Goal: Check status: Verify the current state of an ongoing process or item

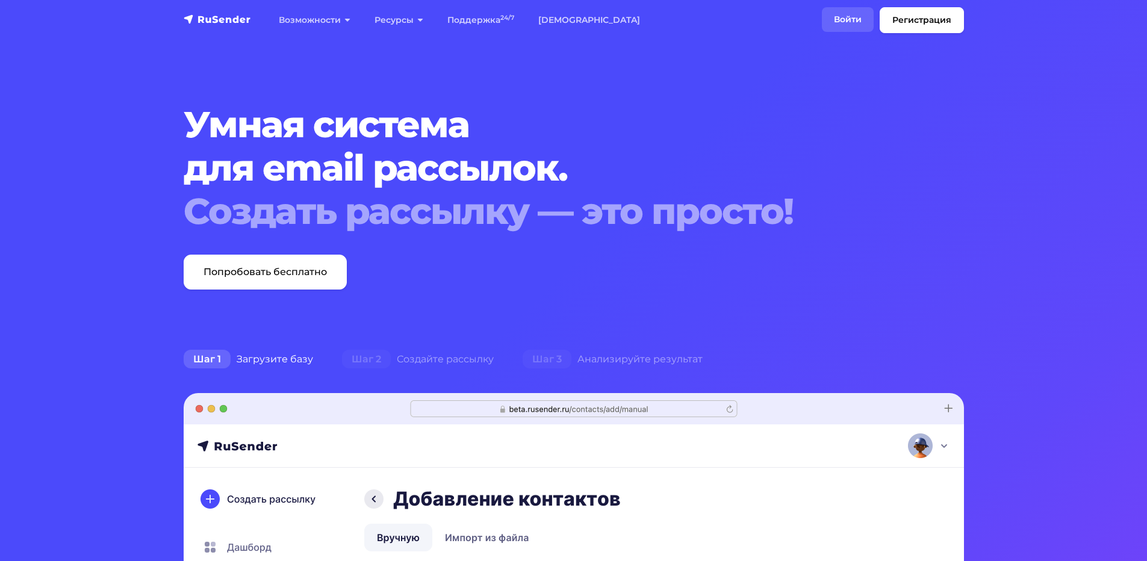
click at [855, 18] on link "Войти" at bounding box center [848, 19] width 52 height 25
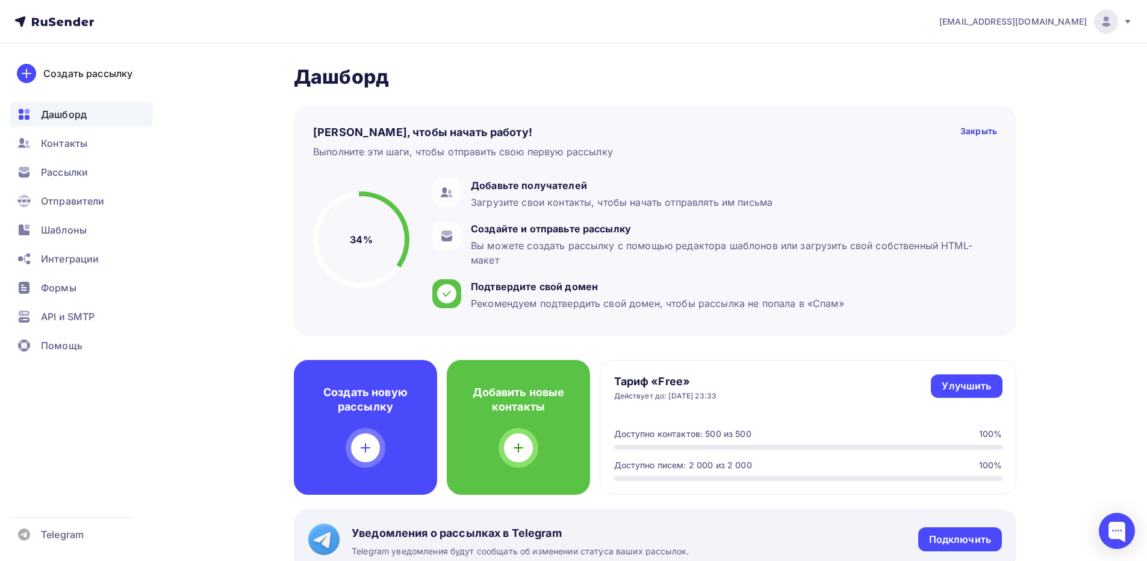
click at [1125, 20] on icon at bounding box center [1127, 22] width 10 height 10
click at [987, 104] on link "Выйти" at bounding box center [1024, 110] width 202 height 24
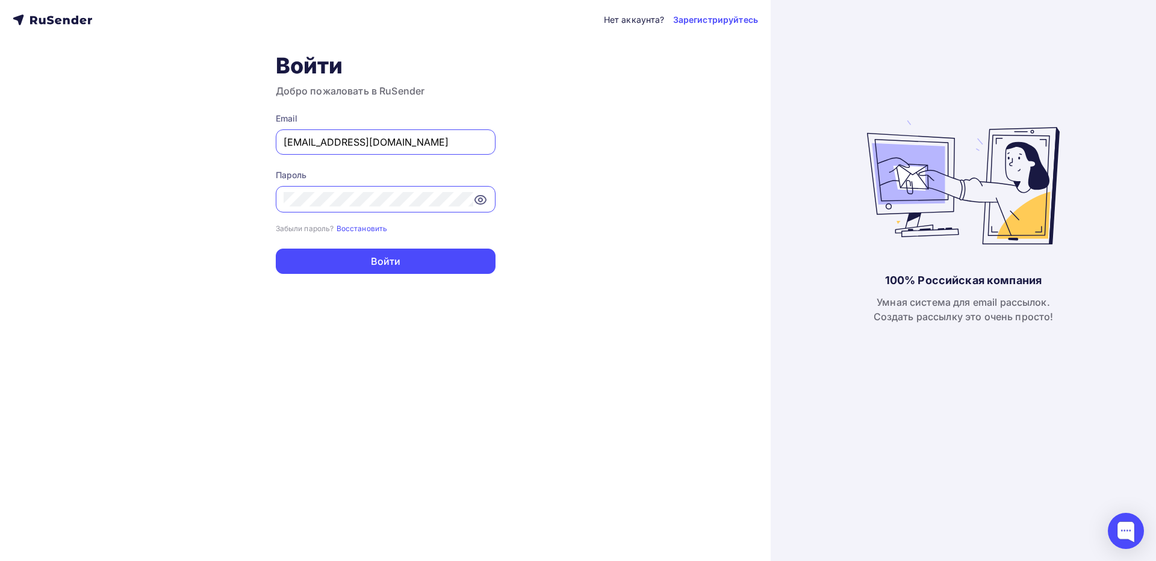
drag, startPoint x: 347, startPoint y: 143, endPoint x: 184, endPoint y: 135, distance: 163.3
click at [184, 135] on div "Нет аккаунта? Зарегистрируйтесь Войти Добро пожаловать в RuSender Email kotlovv…" at bounding box center [385, 280] width 770 height 561
paste input "nppengprom@mail"
type input "nppengprom@mail.ru"
click at [177, 196] on div "Нет аккаунта? Зарегистрируйтесь Войти Добро пожаловать в RuSender Email nppengp…" at bounding box center [385, 280] width 770 height 561
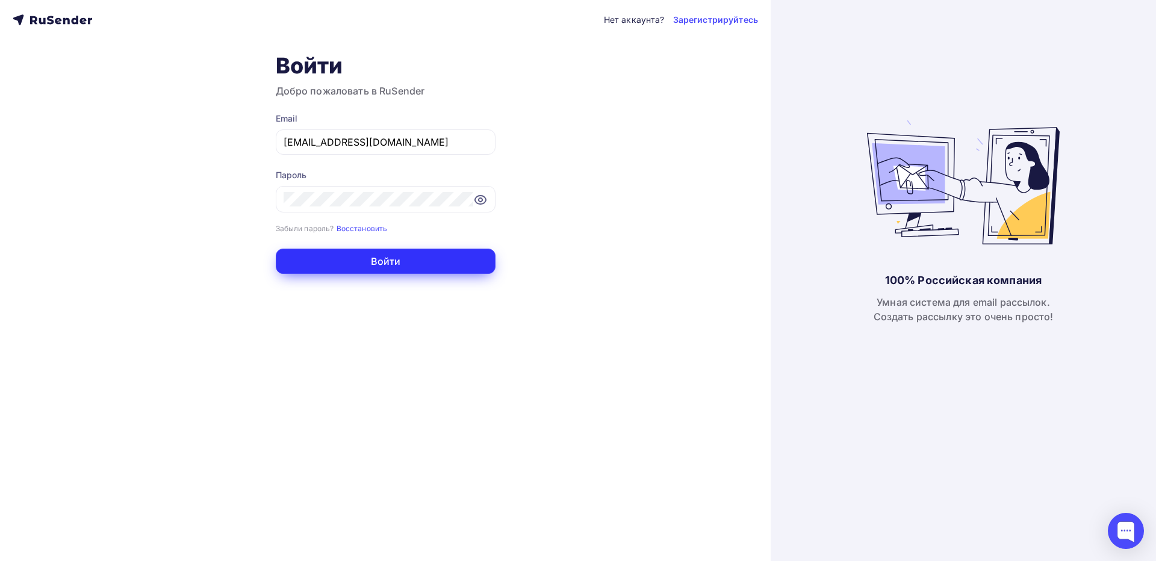
click at [302, 263] on button "Войти" at bounding box center [386, 261] width 220 height 25
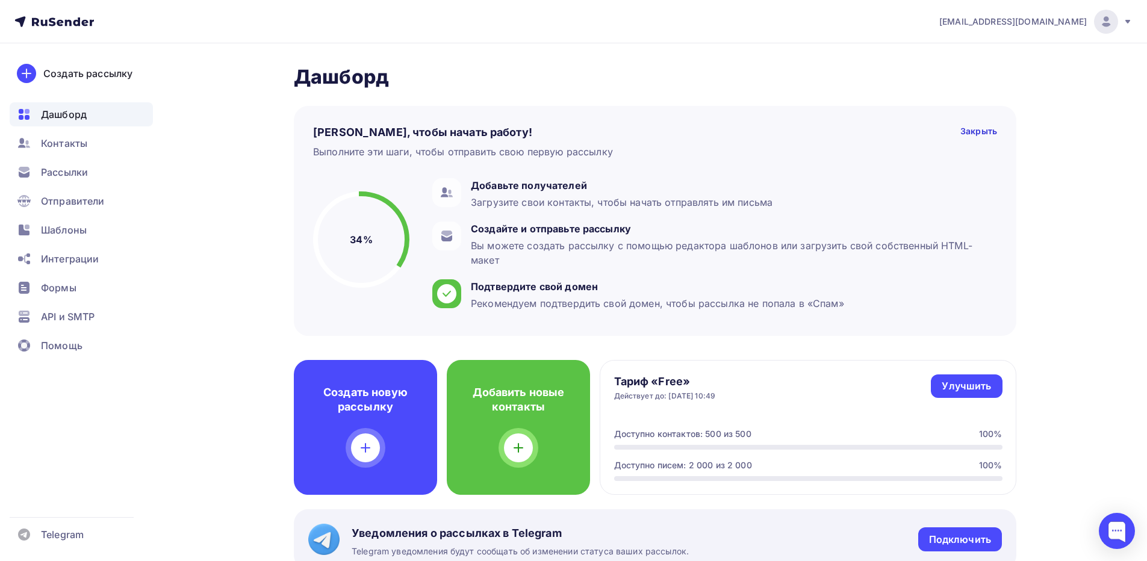
click at [70, 303] on ul "Дашборд Контакты Рассылки Отправители Шаблоны Интеграции Формы API и SMTP Помощь" at bounding box center [81, 233] width 143 height 262
click at [75, 316] on span "API и SMTP" at bounding box center [68, 316] width 54 height 14
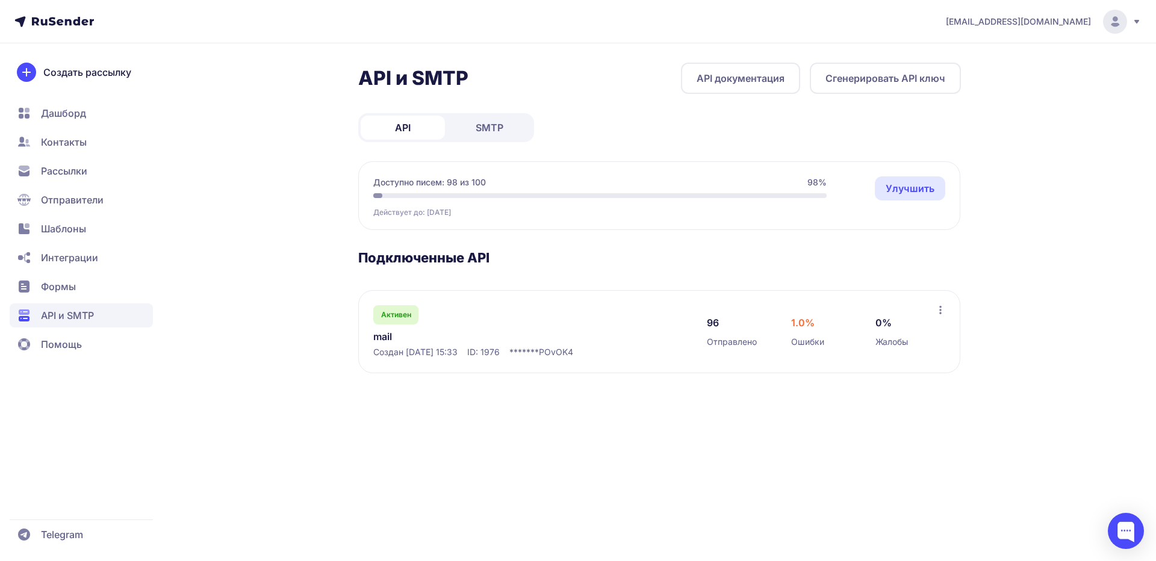
click at [385, 333] on link "mail" at bounding box center [496, 336] width 247 height 14
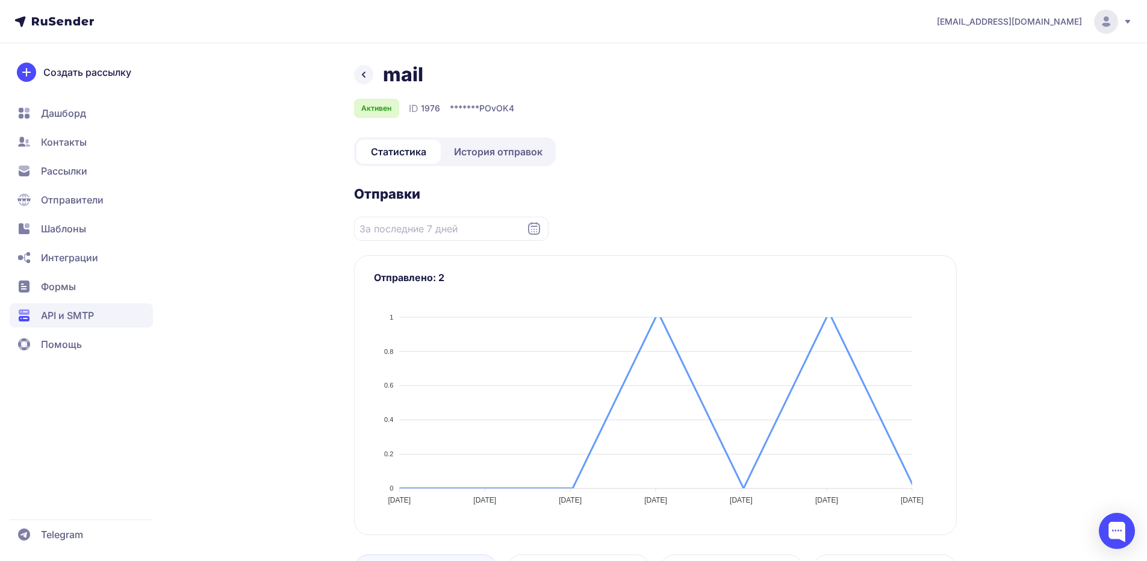
click at [509, 166] on div "mail Активен ID 1976 ******* POvOK4 Статистика История отправок Отправки Отправ…" at bounding box center [655, 493] width 602 height 861
click at [511, 159] on link "История отправок" at bounding box center [498, 152] width 110 height 24
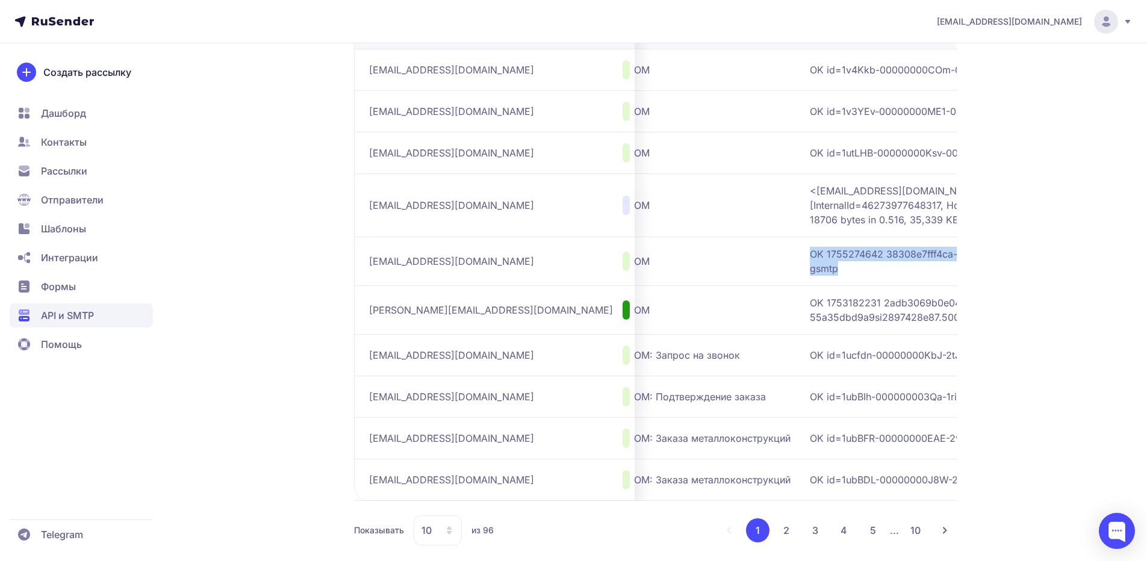
scroll to position [0, 301]
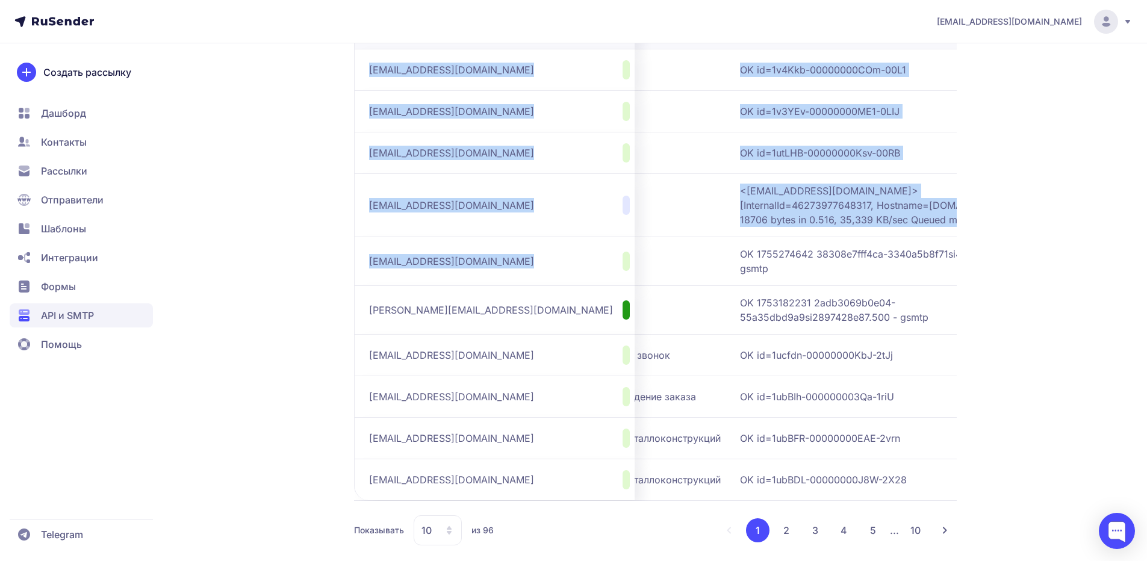
drag, startPoint x: 875, startPoint y: 283, endPoint x: 976, endPoint y: 288, distance: 101.9
click at [976, 288] on div "mail Активен ID 1976 Статистика История отправок Отправители: Все Статус: Все П…" at bounding box center [573, 198] width 867 height 752
click at [767, 276] on span "OK 1755274642 38308e7fff4ca-3340a5b8f71si4079681fa.218 - gsmtp" at bounding box center [890, 261] width 301 height 29
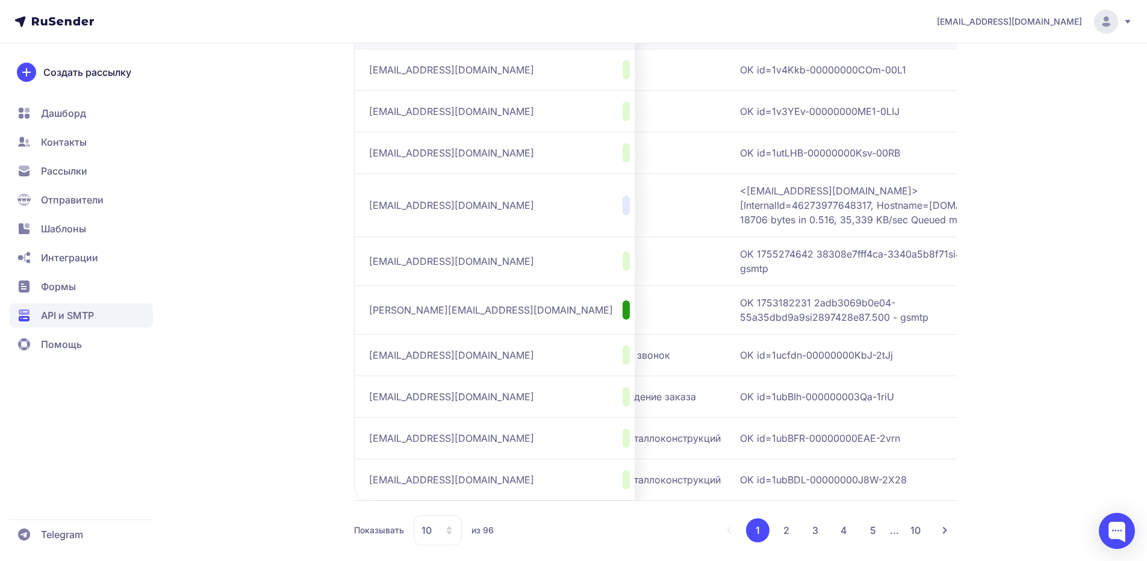
click at [751, 227] on span "<63b78574-6e73-4980-f0ca-a9485d17b41b@mx1.rusender-mail.ru> [InternalId=4627397…" at bounding box center [890, 205] width 301 height 43
drag, startPoint x: 710, startPoint y: 234, endPoint x: 559, endPoint y: 229, distance: 151.1
click at [375, 220] on tr "guseva_e_o@moek.ru Доставлено 18.08.2025, 13:54 ИНЖПРОМ <63b78574-6e73-4980-f0c…" at bounding box center [554, 204] width 1002 height 63
click at [578, 230] on td "ИНЖПРОМ" at bounding box center [628, 204] width 212 height 63
drag, startPoint x: 533, startPoint y: 228, endPoint x: 475, endPoint y: 225, distance: 58.4
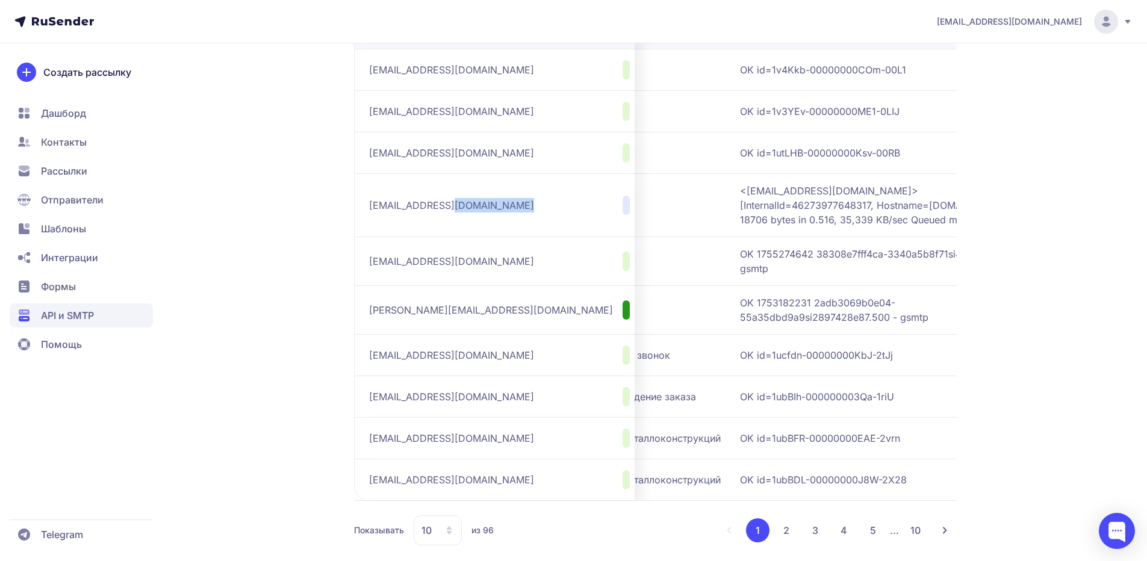
click at [457, 229] on tr "guseva_e_o@moek.ru Доставлено 18.08.2025, 13:54 ИНЖПРОМ <63b78574-6e73-4980-f0c…" at bounding box center [554, 204] width 1002 height 63
click at [546, 226] on td "ИНЖПРОМ" at bounding box center [628, 204] width 212 height 63
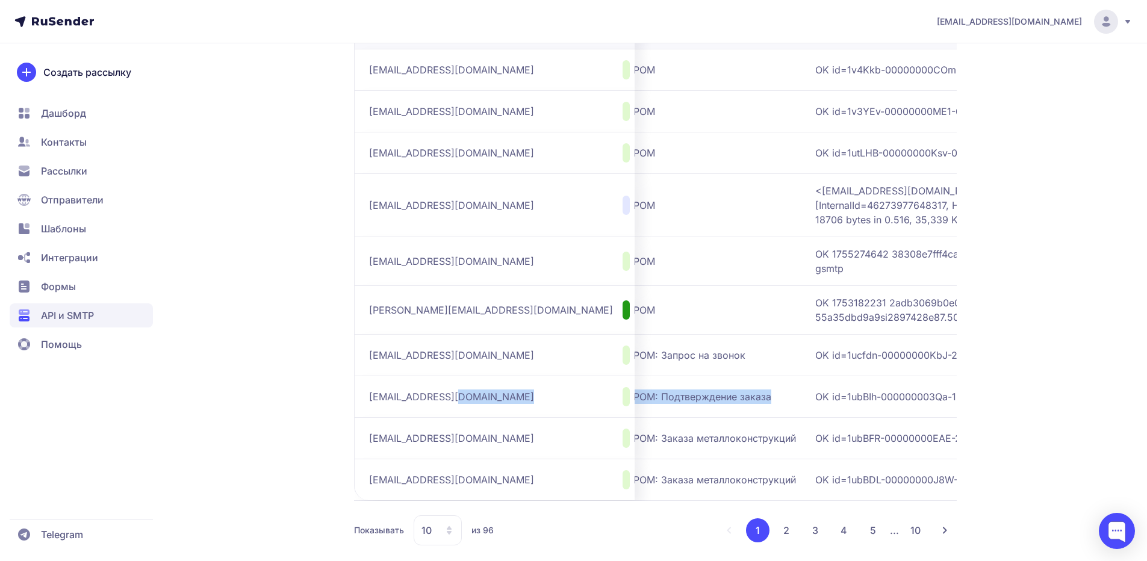
scroll to position [0, 0]
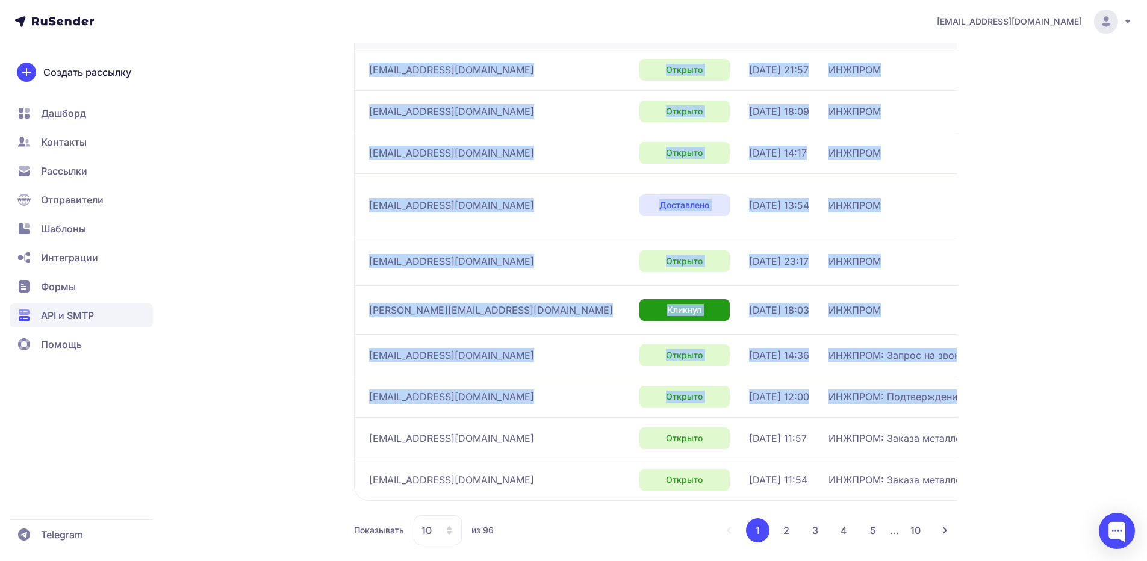
drag, startPoint x: 642, startPoint y: 406, endPoint x: 515, endPoint y: 364, distance: 134.2
click at [339, 398] on div "mail Активен ID 1976 Статистика История отправок Отправители: Все Статус: Все П…" at bounding box center [573, 198] width 867 height 752
click at [828, 317] on div "ИНЖПРОМ" at bounding box center [929, 310] width 203 height 14
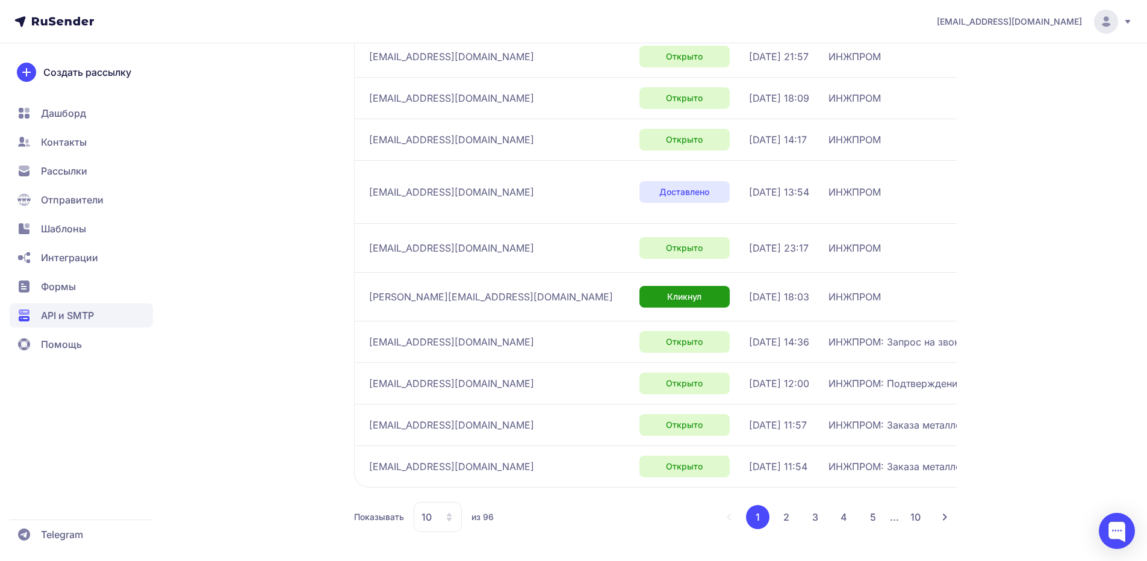
click at [793, 522] on button "2" at bounding box center [786, 517] width 24 height 24
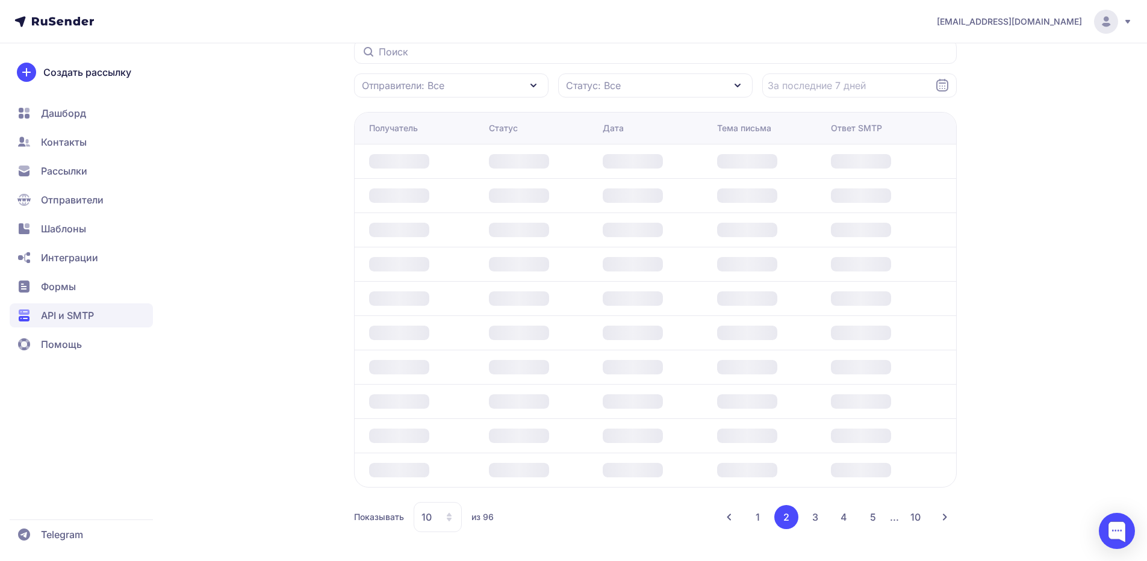
scroll to position [225, 0]
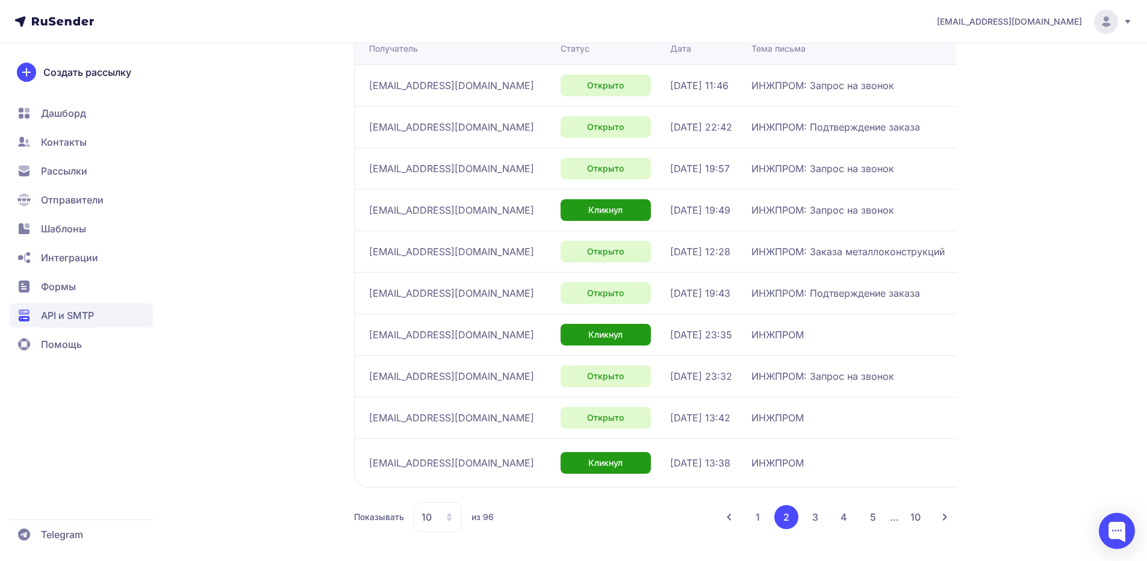
click at [912, 518] on button "10" at bounding box center [915, 517] width 24 height 24
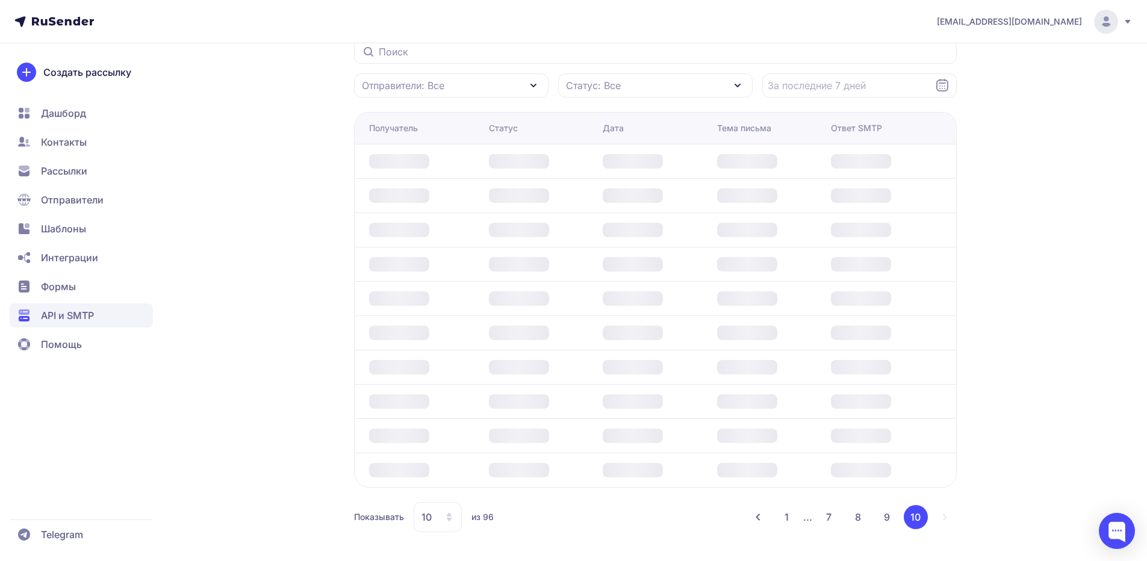
scroll to position [52, 0]
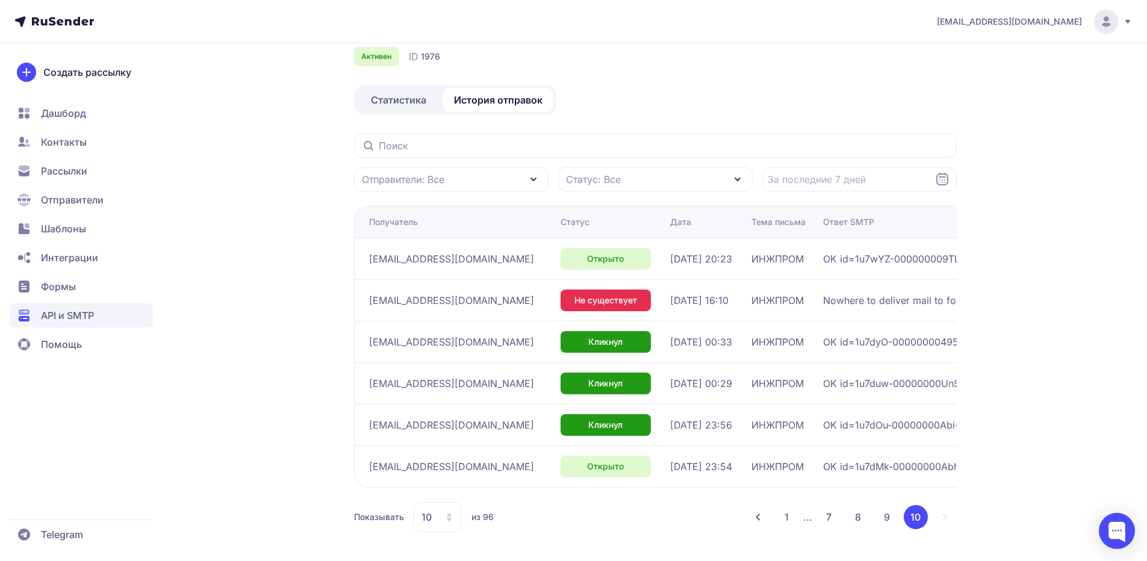
click at [790, 519] on button "1" at bounding box center [786, 517] width 23 height 24
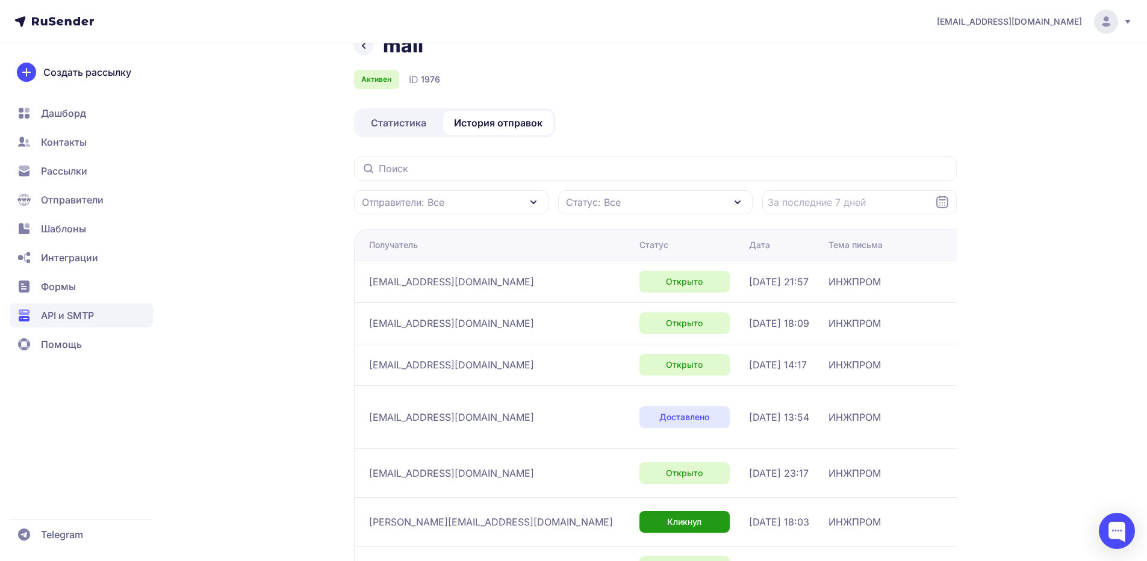
scroll to position [28, 0]
click at [386, 121] on span "Статистика" at bounding box center [398, 124] width 55 height 14
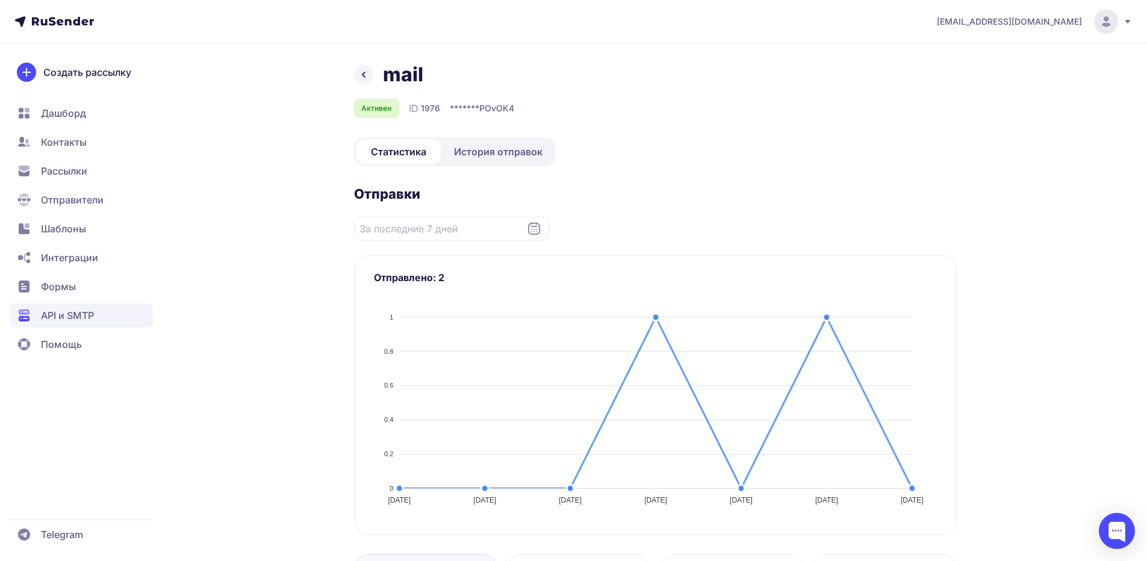
click at [84, 113] on span "Дашборд" at bounding box center [63, 113] width 45 height 14
